Goal: Navigation & Orientation: Find specific page/section

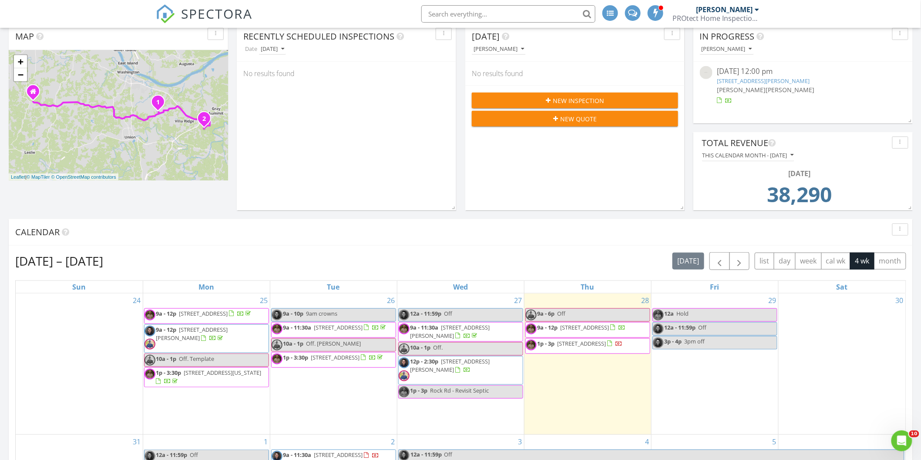
scroll to position [145, 0]
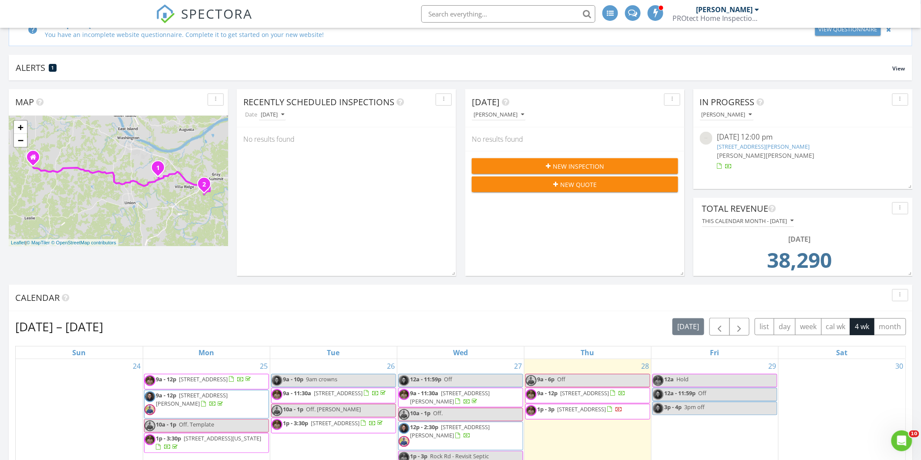
scroll to position [97, 0]
